Goal: Task Accomplishment & Management: Use online tool/utility

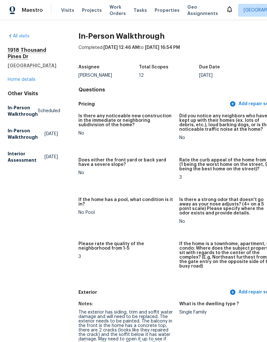
scroll to position [1633, 25]
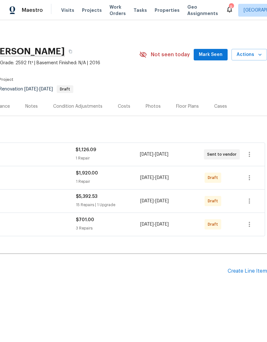
scroll to position [0, 95]
click at [250, 175] on icon "button" at bounding box center [250, 178] width 8 height 8
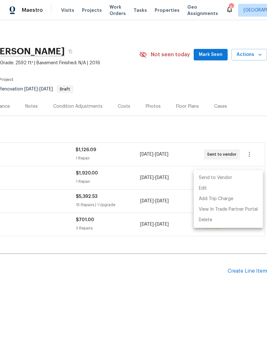
click at [250, 173] on li "Send to Vendor" at bounding box center [228, 178] width 69 height 11
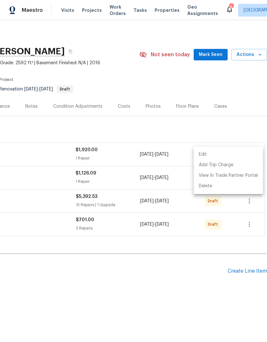
click at [205, 235] on div at bounding box center [133, 171] width 267 height 342
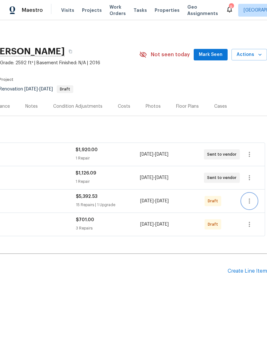
click at [253, 198] on icon "button" at bounding box center [250, 201] width 8 height 8
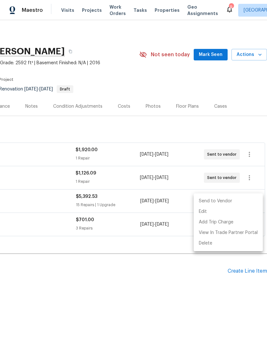
click at [227, 200] on li "Send to Vendor" at bounding box center [228, 201] width 69 height 11
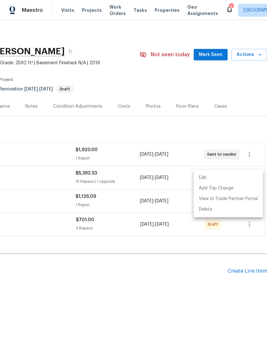
click at [206, 262] on div at bounding box center [133, 171] width 267 height 342
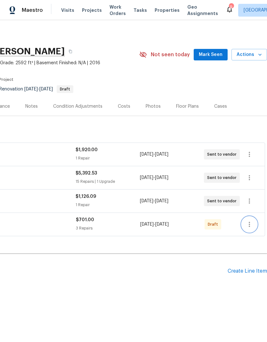
click at [254, 222] on button "button" at bounding box center [249, 224] width 15 height 15
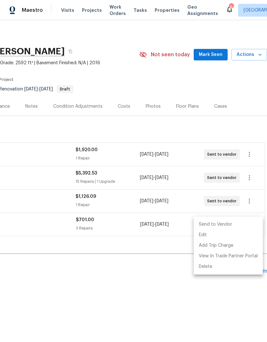
click at [219, 216] on div at bounding box center [133, 171] width 267 height 342
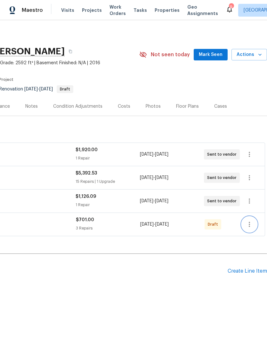
click at [249, 227] on icon "button" at bounding box center [249, 224] width 1 height 5
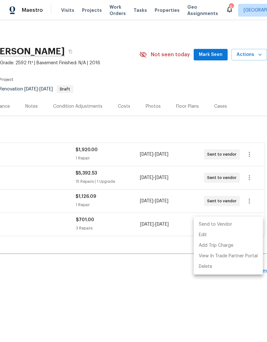
click at [220, 228] on li "Send to Vendor" at bounding box center [228, 225] width 69 height 11
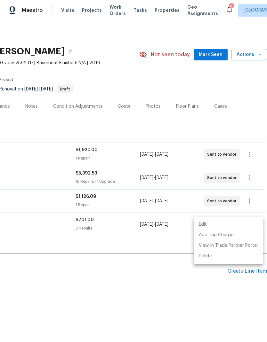
click at [162, 278] on div at bounding box center [133, 171] width 267 height 342
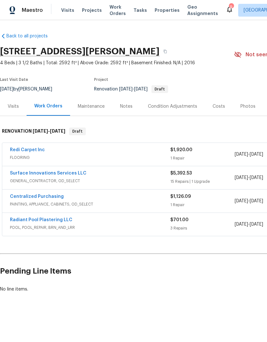
scroll to position [0, 0]
click at [60, 220] on link "Radiant Pool Plastering LLC" at bounding box center [41, 220] width 62 height 4
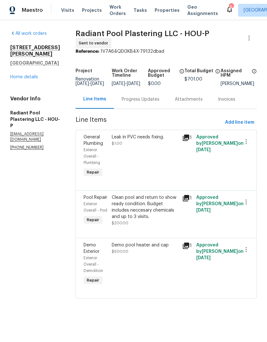
click at [143, 109] on div "Progress Updates" at bounding box center [140, 99] width 53 height 19
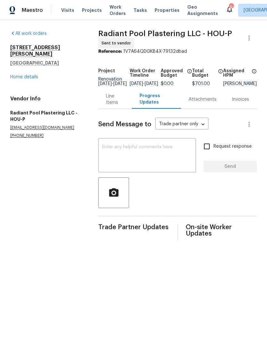
click at [166, 161] on textarea at bounding box center [147, 156] width 90 height 22
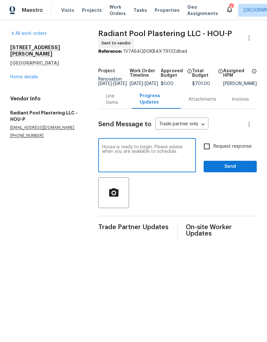
type textarea "House is ready to begin. Please advise when you are available to schedule."
click at [239, 171] on span "Send" at bounding box center [230, 167] width 43 height 8
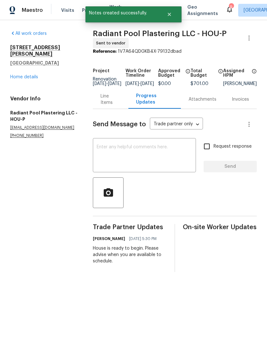
click at [20, 75] on link "Home details" at bounding box center [24, 77] width 28 height 4
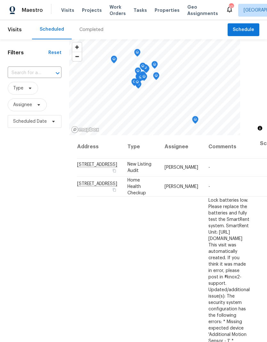
click at [117, 11] on span "Work Orders" at bounding box center [117, 10] width 16 height 13
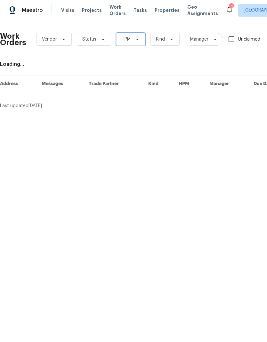
click at [138, 36] on span "HPM" at bounding box center [130, 39] width 29 height 13
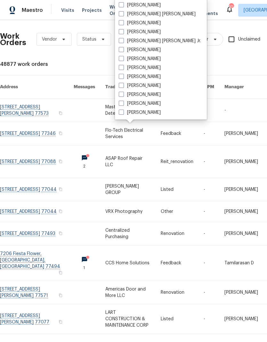
scroll to position [133, 0]
click at [127, 101] on label "[PERSON_NAME]" at bounding box center [140, 104] width 42 height 6
click at [123, 101] on input "[PERSON_NAME]" at bounding box center [121, 103] width 4 height 4
checkbox input "true"
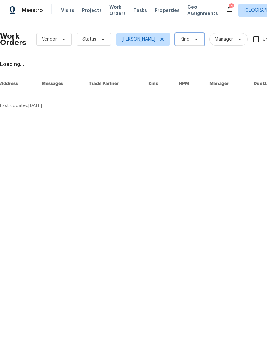
click at [178, 34] on span "Kind" at bounding box center [189, 39] width 29 height 13
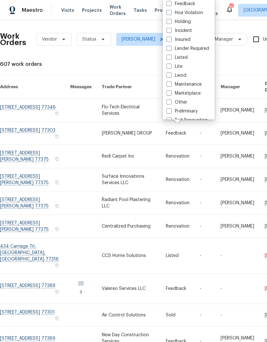
click at [182, 57] on label "Listed" at bounding box center [176, 57] width 21 height 6
click at [171, 57] on input "Listed" at bounding box center [168, 56] width 4 height 4
checkbox input "true"
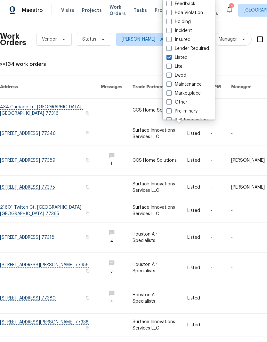
click at [238, 61] on div ">=134 work orders" at bounding box center [181, 64] width 362 height 6
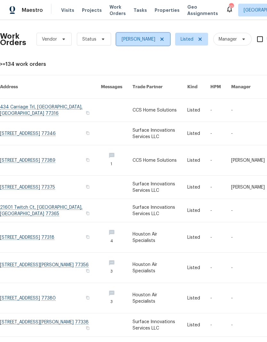
click at [159, 37] on icon at bounding box center [161, 39] width 5 height 5
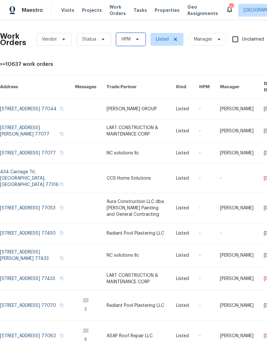
click at [135, 40] on icon at bounding box center [137, 39] width 5 height 5
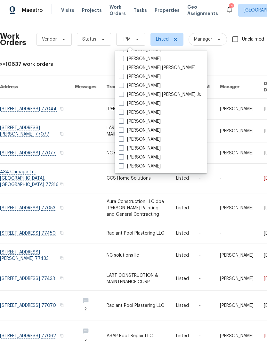
scroll to position [133, 0]
click at [145, 157] on label "[PERSON_NAME]" at bounding box center [140, 157] width 42 height 6
click at [123, 157] on input "[PERSON_NAME]" at bounding box center [121, 156] width 4 height 4
checkbox input "true"
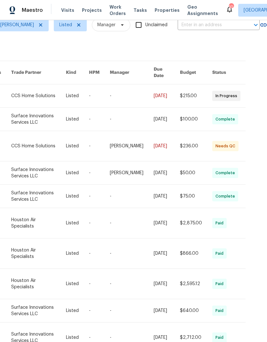
scroll to position [14, 121]
click at [245, 332] on div "Work Orders Vendor Status Tyler Waltz Listed Manager Unclaimed ​ View Reno Inde…" at bounding box center [133, 181] width 267 height 322
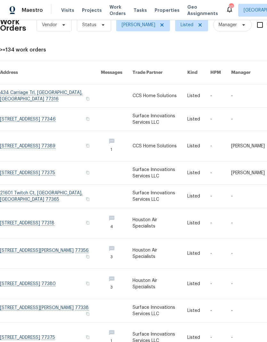
scroll to position [14, 0]
click at [149, 323] on link at bounding box center [160, 338] width 55 height 30
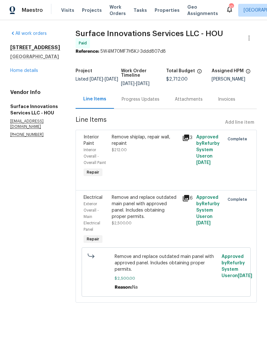
click at [22, 31] on link "All work orders" at bounding box center [28, 33] width 36 height 4
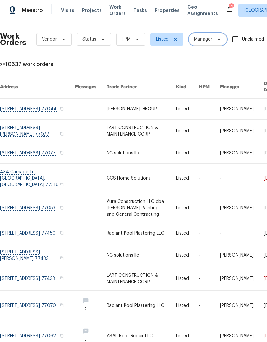
click at [217, 40] on icon at bounding box center [218, 39] width 5 height 5
click at [213, 37] on span "Manager" at bounding box center [208, 39] width 38 height 13
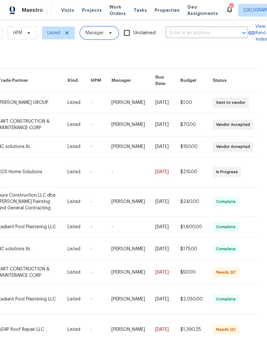
scroll to position [6, 109]
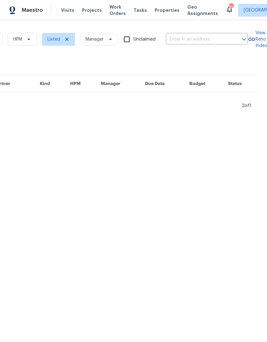
scroll to position [0, 109]
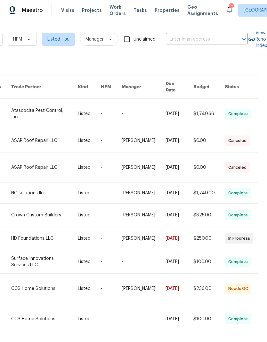
click at [202, 39] on input "text" at bounding box center [198, 40] width 64 height 10
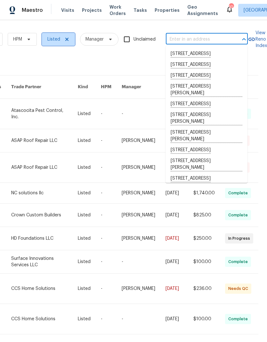
click at [68, 39] on icon at bounding box center [66, 39] width 5 height 5
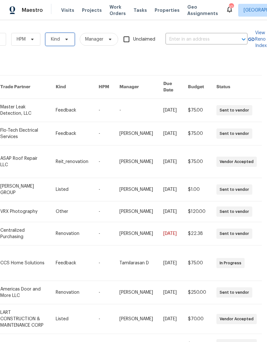
scroll to position [0, 105]
click at [176, 39] on input "text" at bounding box center [197, 40] width 64 height 10
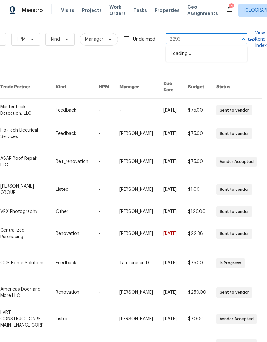
type input "22935"
click at [206, 55] on li "22935 Sherioaks Ln, Spring, TX 77389" at bounding box center [206, 54] width 82 height 11
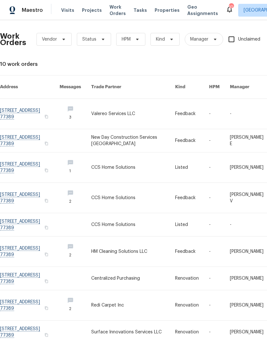
click at [89, 105] on link at bounding box center [76, 114] width 32 height 30
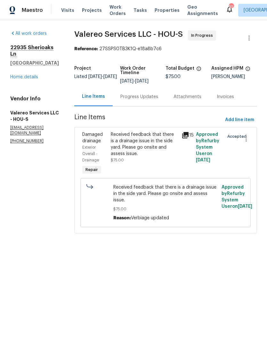
click at [141, 96] on div "Progress Updates" at bounding box center [139, 97] width 38 height 6
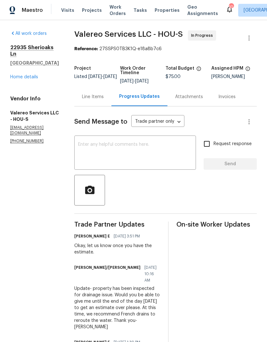
click at [86, 99] on div "Line Items" at bounding box center [93, 97] width 22 height 6
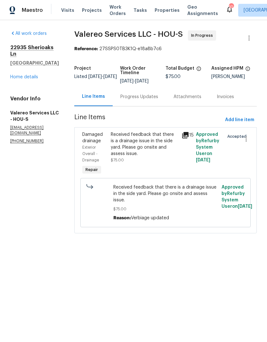
click at [123, 146] on div "Received feedback that there is a drainage issue in the side yard. Please go on…" at bounding box center [144, 145] width 67 height 26
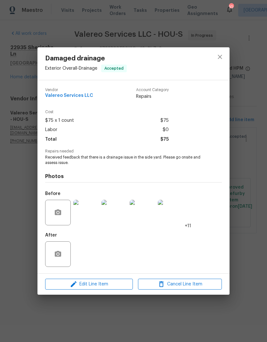
click at [93, 215] on img at bounding box center [86, 213] width 26 height 26
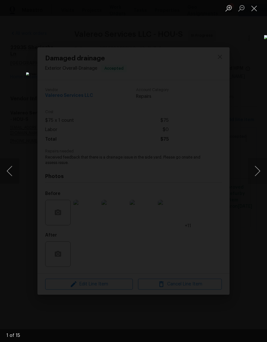
click at [255, 172] on button "Next image" at bounding box center [257, 171] width 19 height 26
click at [254, 173] on button "Next image" at bounding box center [257, 171] width 19 height 26
click at [254, 172] on button "Next image" at bounding box center [257, 171] width 19 height 26
click at [252, 172] on button "Next image" at bounding box center [257, 171] width 19 height 26
click at [251, 171] on button "Next image" at bounding box center [257, 171] width 19 height 26
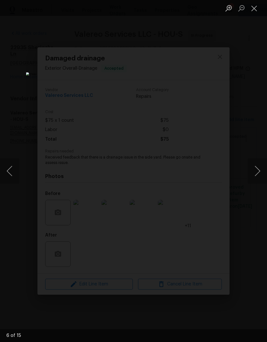
click at [250, 10] on button "Close lightbox" at bounding box center [254, 8] width 13 height 11
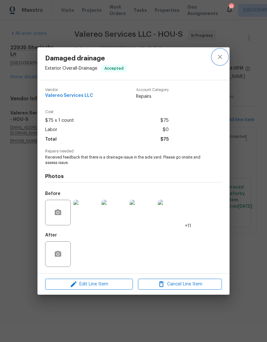
click at [222, 59] on icon "close" at bounding box center [220, 57] width 8 height 8
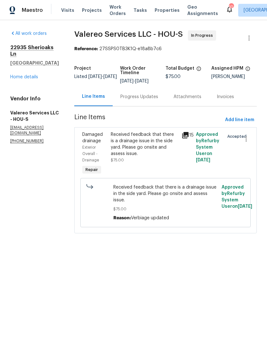
click at [17, 49] on h2 "22935 Sherioaks Ln" at bounding box center [34, 50] width 49 height 13
click at [20, 78] on link "Home details" at bounding box center [24, 77] width 28 height 4
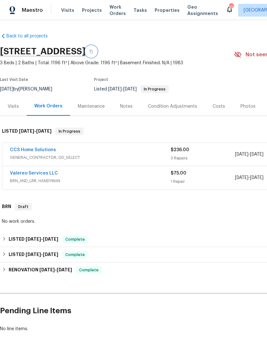
click at [97, 53] on button "button" at bounding box center [91, 52] width 12 height 12
click at [23, 149] on link "CCS Home Solutions" at bounding box center [33, 150] width 46 height 4
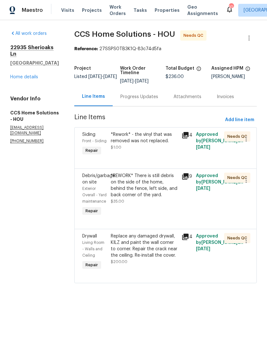
click at [146, 100] on div "Progress Updates" at bounding box center [139, 97] width 38 height 6
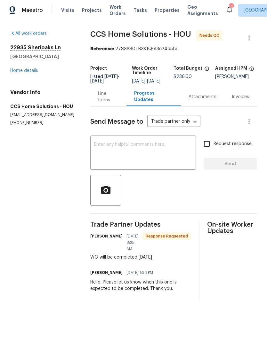
click at [112, 102] on div "Line Items" at bounding box center [108, 97] width 21 height 13
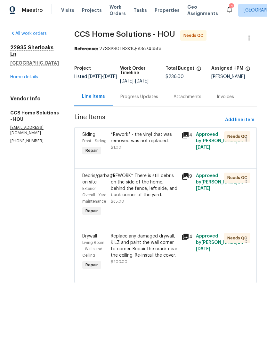
click at [158, 152] on div "*Rework* - the vinyl that was removed was not replaced. $1.00" at bounding box center [144, 144] width 71 height 29
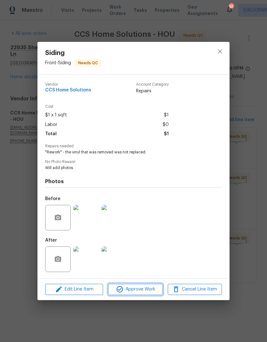
click at [146, 291] on span "Approve Work" at bounding box center [135, 290] width 50 height 8
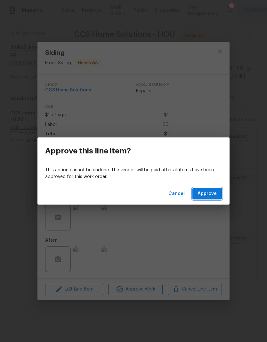
click at [212, 193] on span "Approve" at bounding box center [206, 194] width 19 height 8
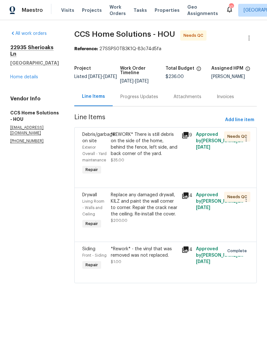
click at [155, 151] on div "*REWORK* There is still debris on the side of the home, behind the fence, left …" at bounding box center [144, 145] width 67 height 26
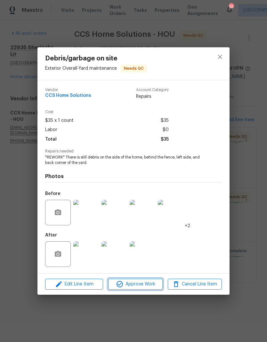
click at [145, 285] on span "Approve Work" at bounding box center [135, 285] width 50 height 8
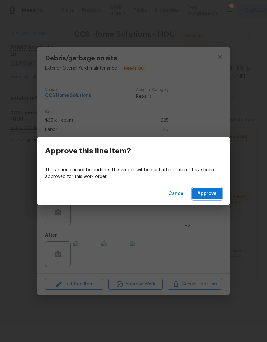
click at [215, 194] on span "Approve" at bounding box center [206, 194] width 19 height 8
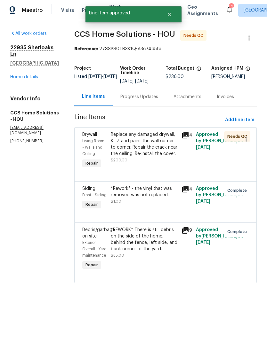
click at [158, 157] on div "Replace any damaged drywall, KILZ and paint the wall corner to corner. Repair t…" at bounding box center [144, 145] width 67 height 26
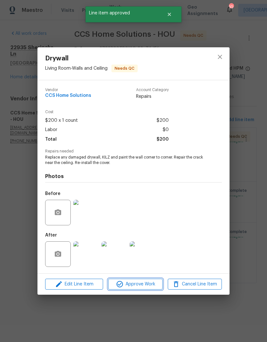
click at [149, 283] on span "Approve Work" at bounding box center [135, 285] width 50 height 8
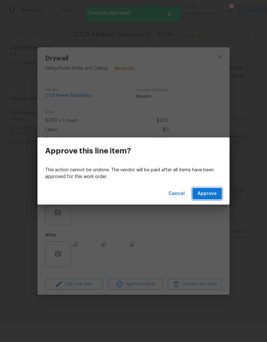
click at [212, 194] on span "Approve" at bounding box center [206, 194] width 19 height 8
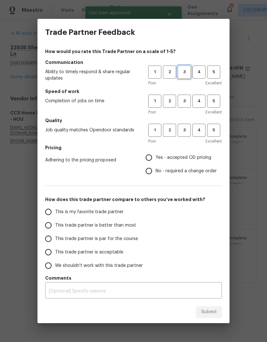
click at [184, 77] on button "3" at bounding box center [184, 72] width 13 height 13
click at [185, 101] on span "3" at bounding box center [184, 101] width 12 height 7
click at [185, 135] on button "3" at bounding box center [184, 130] width 13 height 13
click at [150, 157] on input "Yes - accepted OD pricing" at bounding box center [148, 157] width 13 height 13
radio input "true"
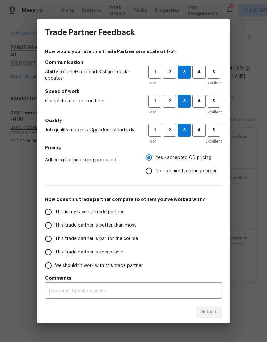
click at [52, 246] on label "This trade partner is acceptable" at bounding box center [92, 252] width 101 height 13
click at [52, 246] on input "This trade partner is acceptable" at bounding box center [48, 252] width 13 height 13
radio input "false"
click at [55, 238] on input "This trade partner is par for the course" at bounding box center [48, 238] width 13 height 13
click at [210, 311] on span "Submit" at bounding box center [209, 313] width 16 height 8
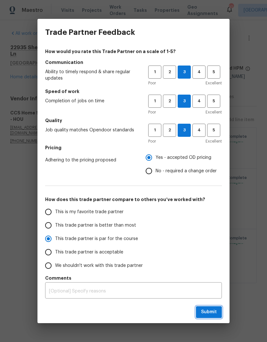
radio input "true"
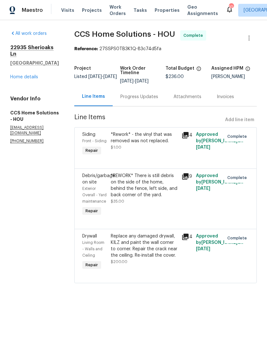
click at [22, 75] on link "Home details" at bounding box center [24, 77] width 28 height 4
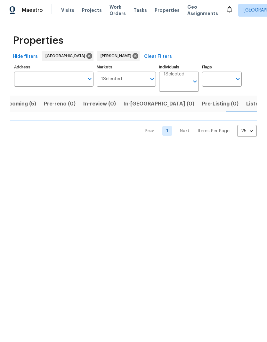
scroll to position [0, 13]
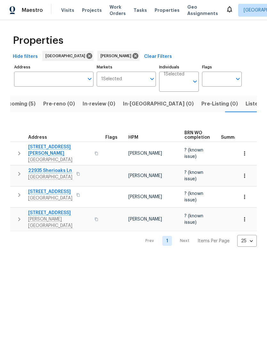
click at [41, 171] on span "22935 Sherioaks Ln" at bounding box center [50, 171] width 44 height 6
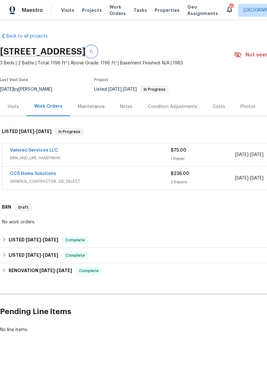
click at [97, 48] on button "button" at bounding box center [91, 52] width 12 height 12
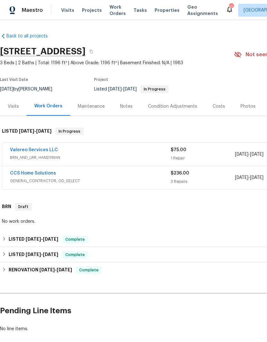
click at [51, 152] on link "Valereo Services LLC" at bounding box center [34, 150] width 48 height 4
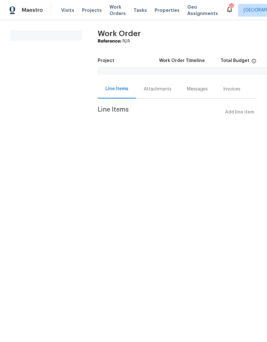
click at [162, 92] on div "Attachments" at bounding box center [158, 89] width 28 height 6
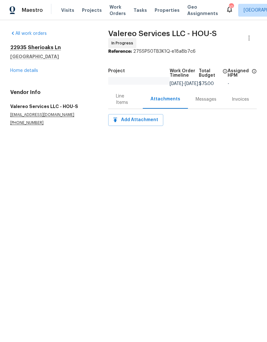
click at [126, 106] on div "Line Items" at bounding box center [125, 99] width 19 height 13
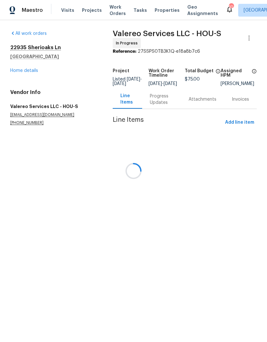
click at [159, 101] on div at bounding box center [133, 171] width 267 height 342
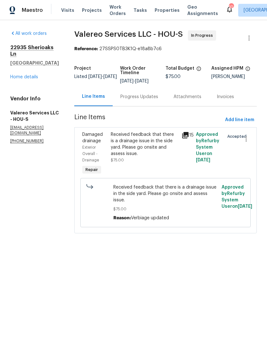
click at [137, 96] on div "Progress Updates" at bounding box center [139, 97] width 38 height 6
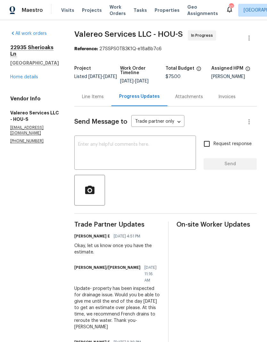
click at [88, 96] on div "Line Items" at bounding box center [93, 97] width 22 height 6
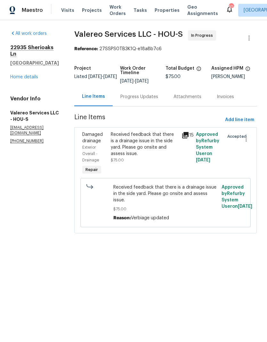
click at [154, 142] on div "Received feedback that there is a drainage issue in the side yard. Please go on…" at bounding box center [144, 145] width 67 height 26
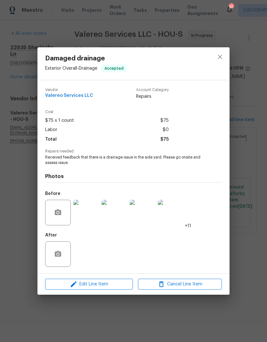
click at [96, 214] on img at bounding box center [86, 213] width 26 height 26
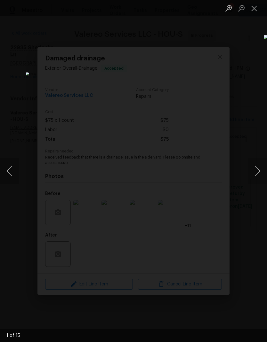
click at [77, 233] on img "Lightbox" at bounding box center [103, 170] width 154 height 197
click at [180, 88] on img "Lightbox" at bounding box center [103, 170] width 154 height 197
click at [256, 168] on button "Next image" at bounding box center [257, 171] width 19 height 26
click at [254, 173] on button "Next image" at bounding box center [257, 171] width 19 height 26
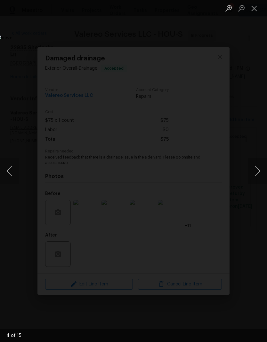
click at [254, 170] on button "Next image" at bounding box center [257, 171] width 19 height 26
click at [256, 172] on button "Next image" at bounding box center [257, 171] width 19 height 26
click at [256, 170] on button "Next image" at bounding box center [257, 171] width 19 height 26
click at [257, 179] on button "Next image" at bounding box center [257, 171] width 19 height 26
click at [254, 170] on button "Next image" at bounding box center [257, 171] width 19 height 26
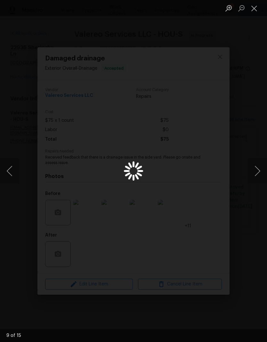
click at [18, 173] on button "Previous image" at bounding box center [9, 171] width 19 height 26
click at [14, 171] on button "Previous image" at bounding box center [9, 171] width 19 height 26
click at [253, 173] on button "Next image" at bounding box center [257, 171] width 19 height 26
click at [255, 174] on button "Next image" at bounding box center [257, 171] width 19 height 26
click at [257, 175] on button "Next image" at bounding box center [257, 171] width 19 height 26
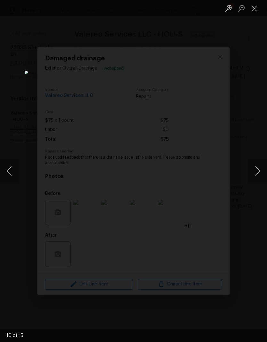
click at [254, 173] on button "Next image" at bounding box center [257, 171] width 19 height 26
click at [21, 174] on div "Lightbox" at bounding box center [133, 171] width 267 height 342
click at [13, 170] on button "Previous image" at bounding box center [9, 171] width 19 height 26
click at [253, 173] on button "Next image" at bounding box center [257, 171] width 19 height 26
click at [254, 173] on button "Next image" at bounding box center [257, 171] width 19 height 26
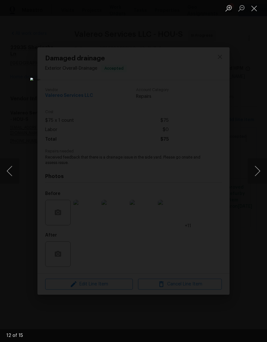
click at [255, 170] on button "Next image" at bounding box center [257, 171] width 19 height 26
click at [257, 170] on button "Next image" at bounding box center [257, 171] width 19 height 26
